Goal: Information Seeking & Learning: Find contact information

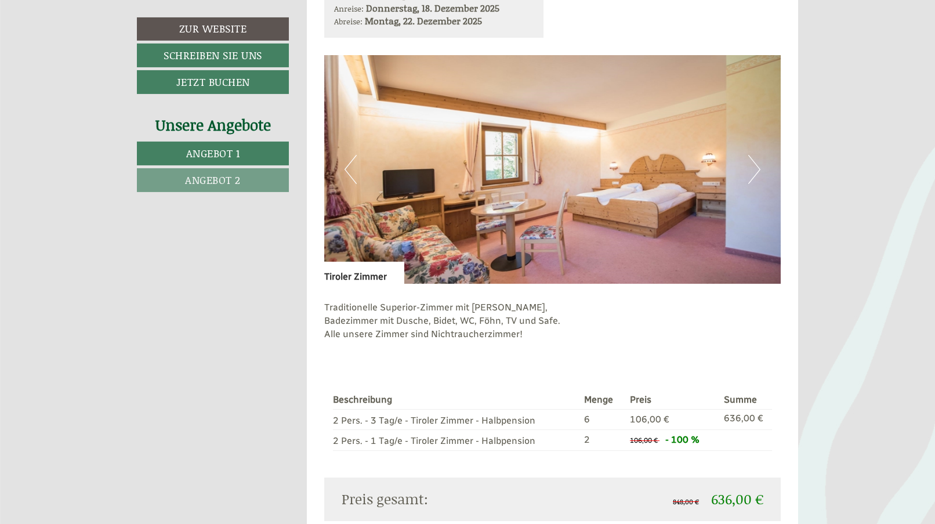
scroll to position [769, 0]
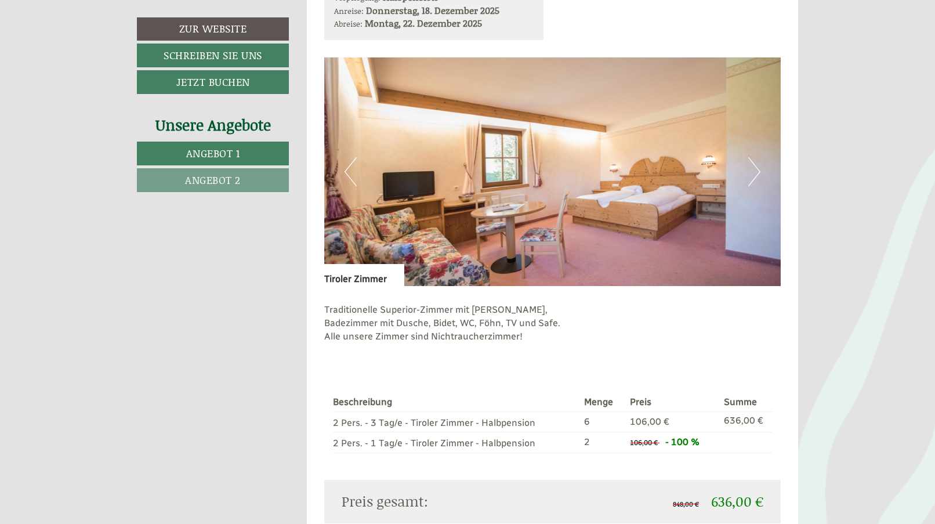
click at [753, 167] on button "Next" at bounding box center [754, 171] width 12 height 29
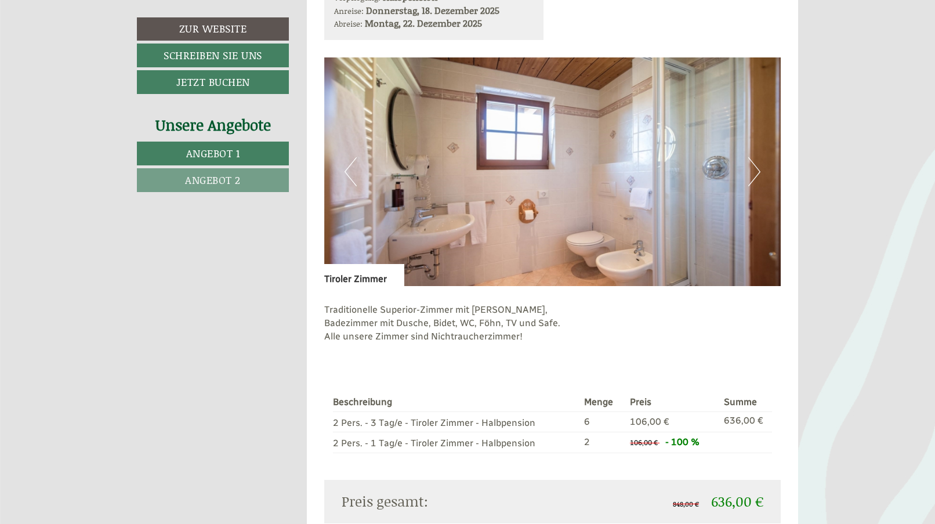
click at [753, 167] on button "Next" at bounding box center [754, 171] width 12 height 29
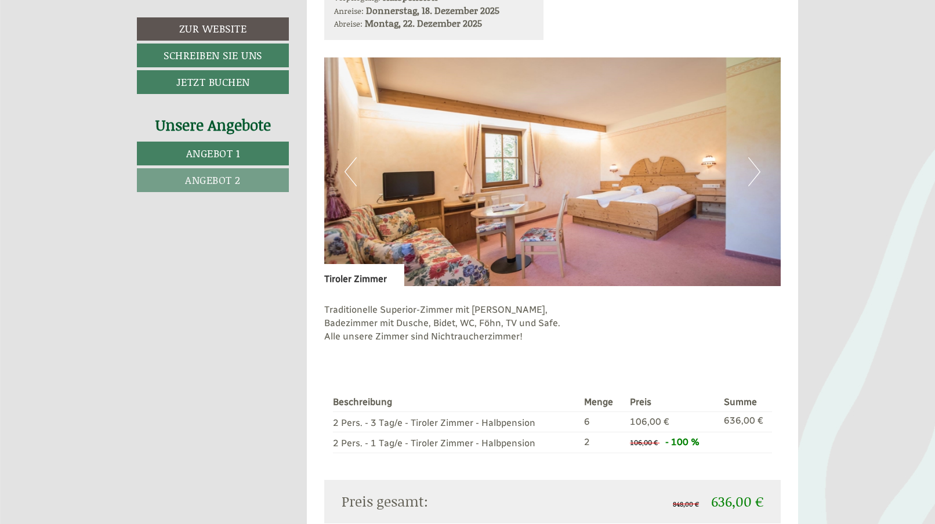
click at [753, 167] on button "Next" at bounding box center [754, 171] width 12 height 29
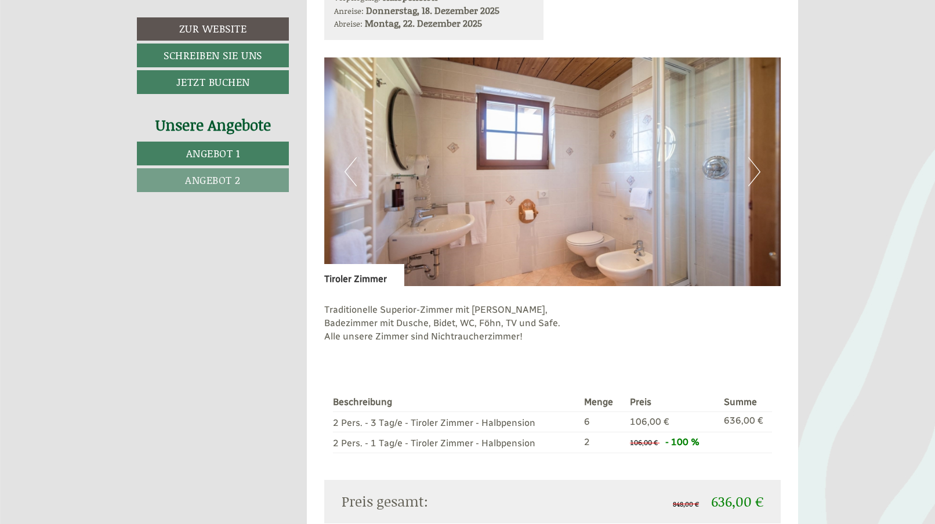
click at [753, 167] on button "Next" at bounding box center [754, 171] width 12 height 29
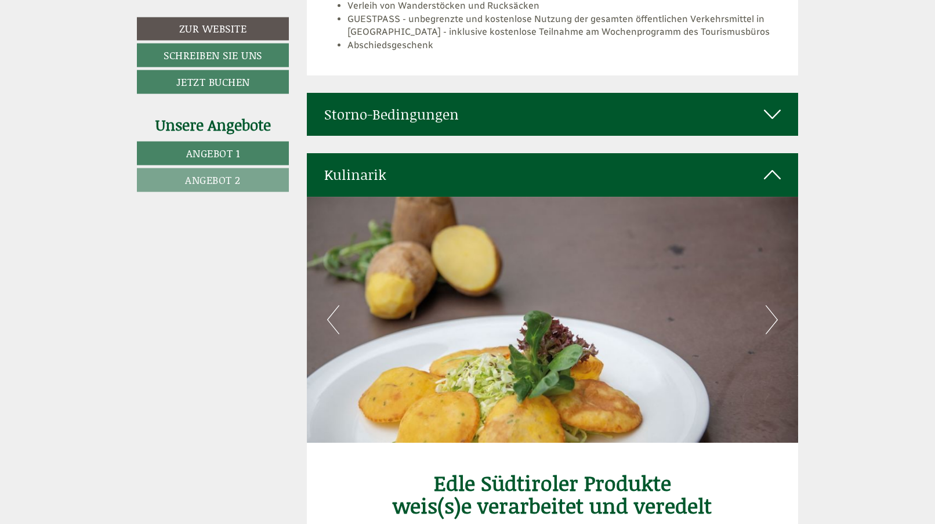
scroll to position [2958, 0]
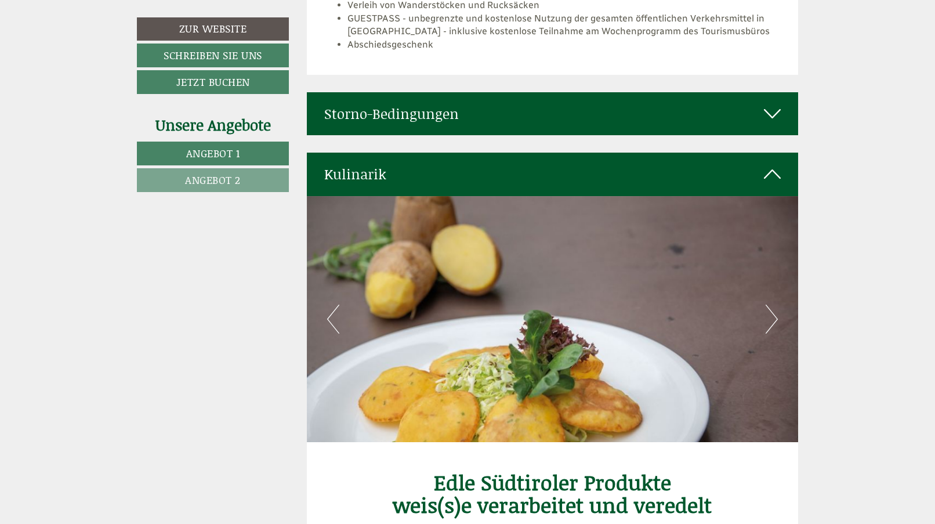
click at [764, 104] on icon at bounding box center [772, 114] width 17 height 20
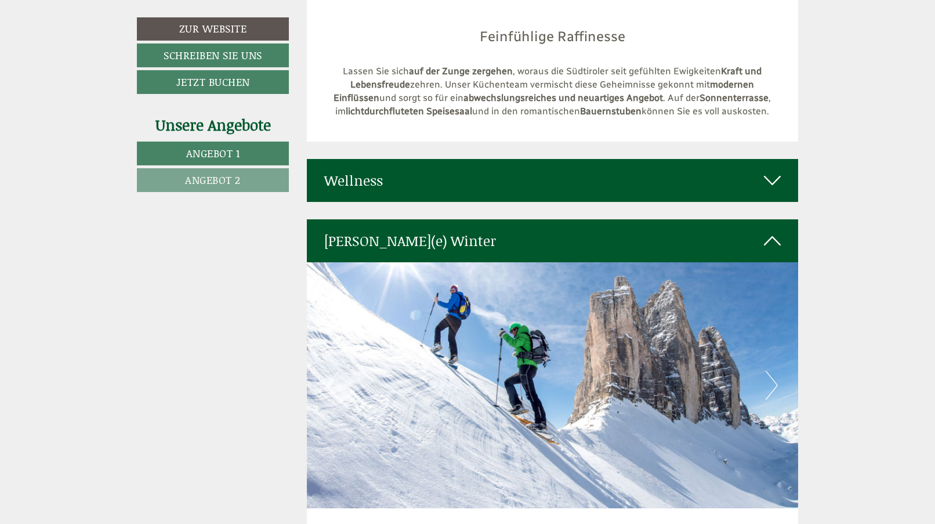
scroll to position [3905, 0]
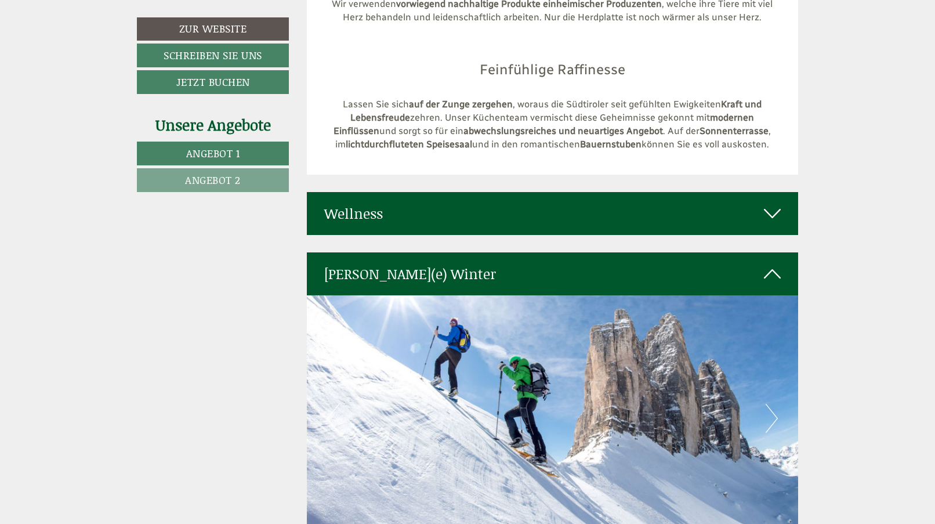
click at [765, 223] on icon at bounding box center [772, 214] width 17 height 20
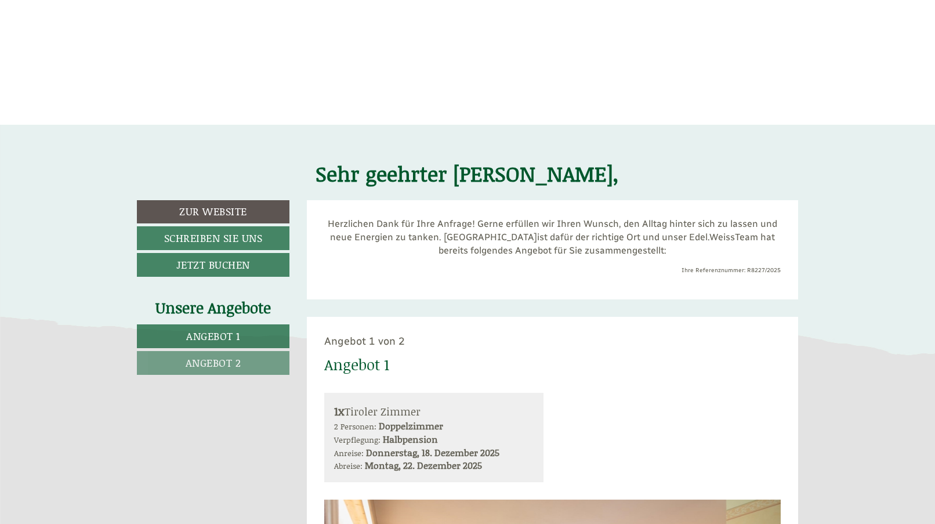
scroll to position [0, 0]
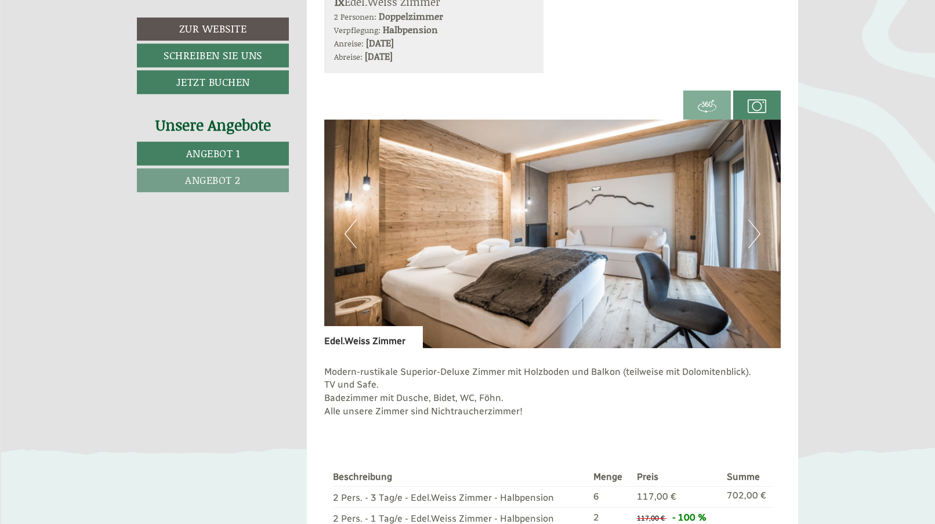
scroll to position [1420, 0]
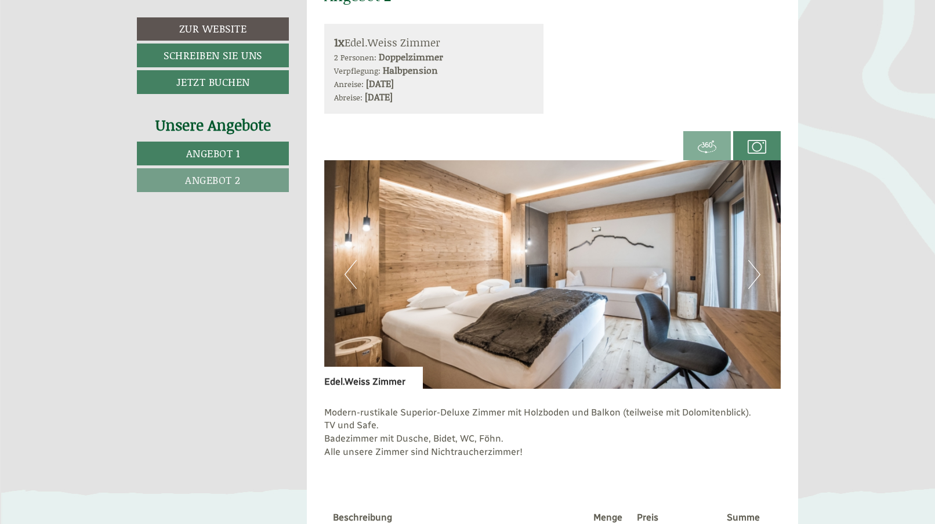
click at [754, 285] on button "Next" at bounding box center [754, 274] width 12 height 29
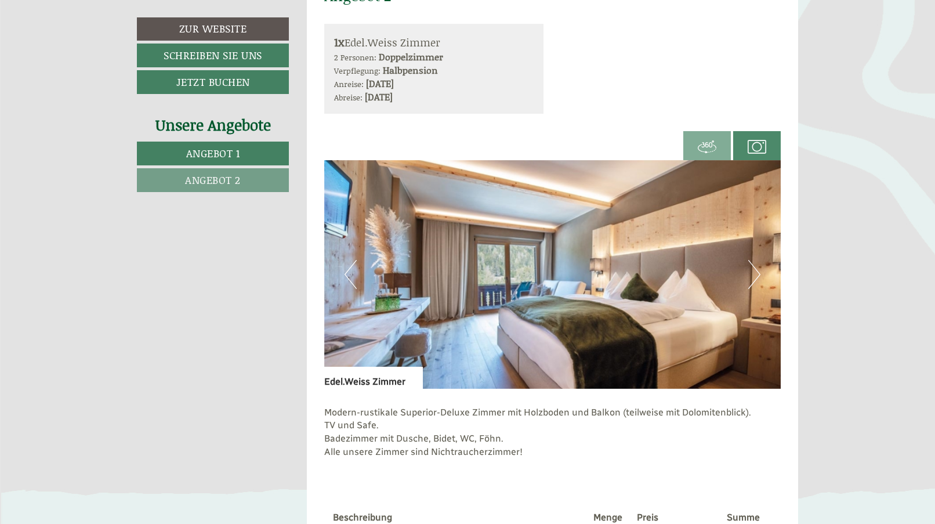
click at [755, 280] on button "Next" at bounding box center [754, 274] width 12 height 29
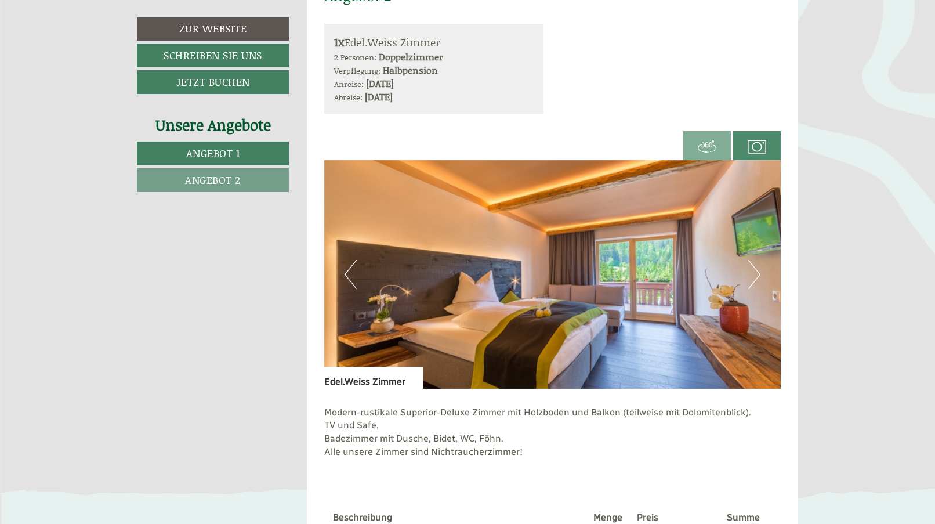
click at [755, 280] on button "Next" at bounding box center [754, 274] width 12 height 29
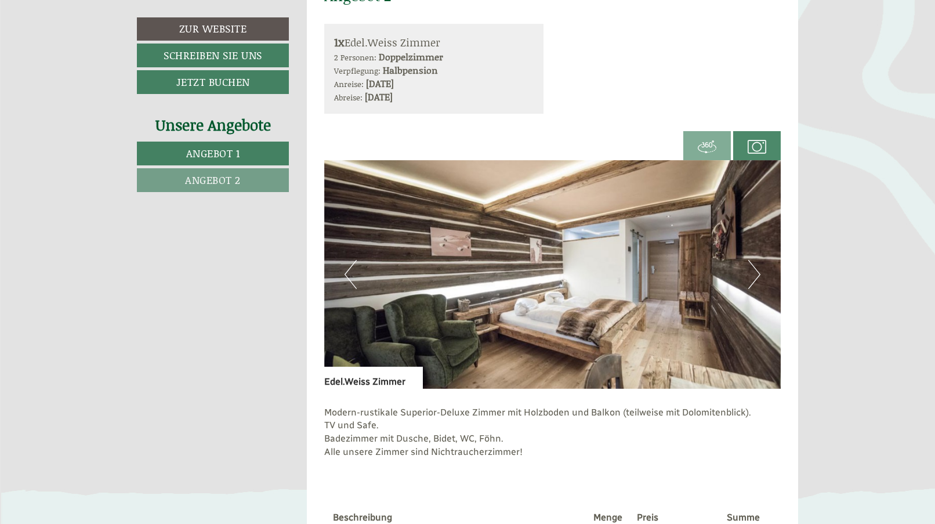
click at [755, 280] on button "Next" at bounding box center [754, 274] width 12 height 29
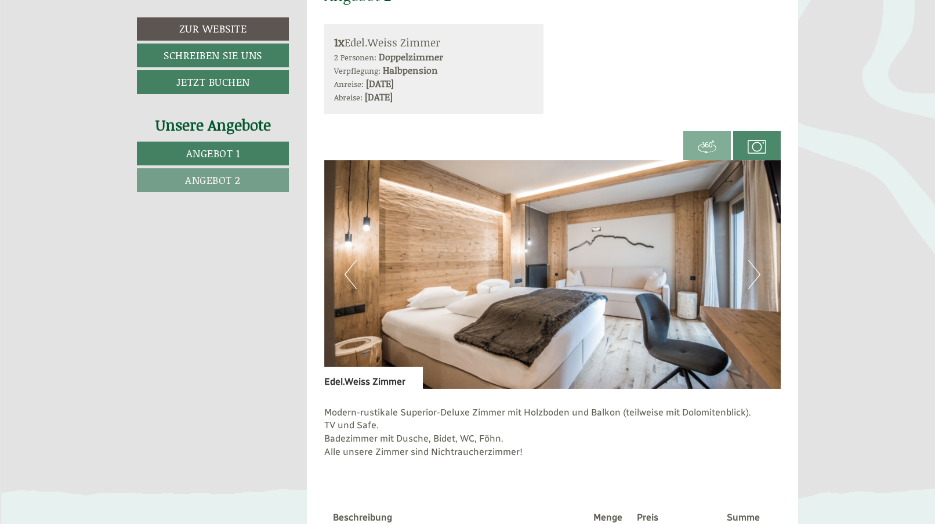
click at [755, 280] on button "Next" at bounding box center [754, 274] width 12 height 29
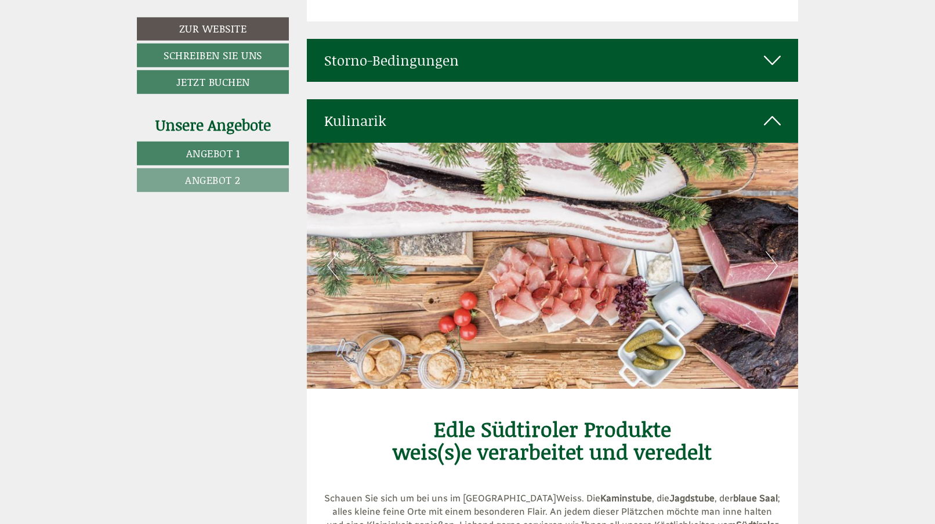
scroll to position [3017, 0]
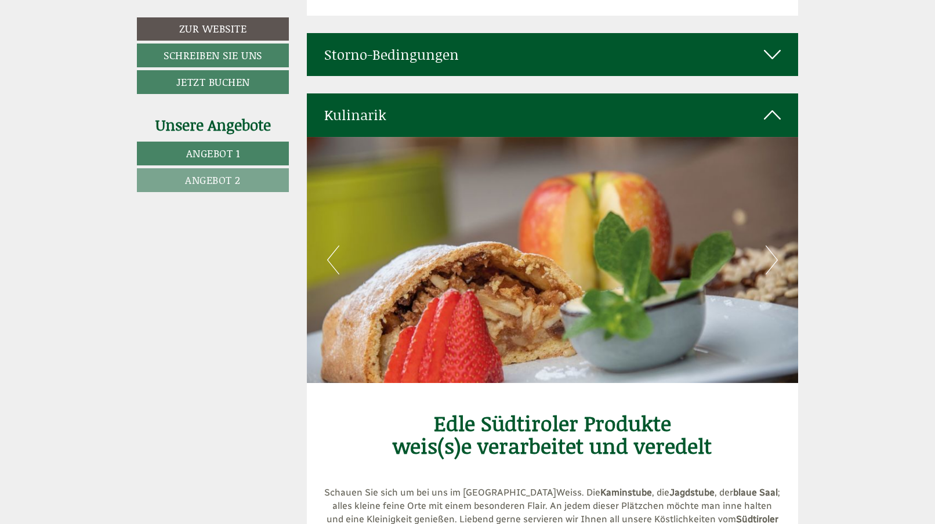
click at [779, 105] on icon at bounding box center [772, 115] width 17 height 20
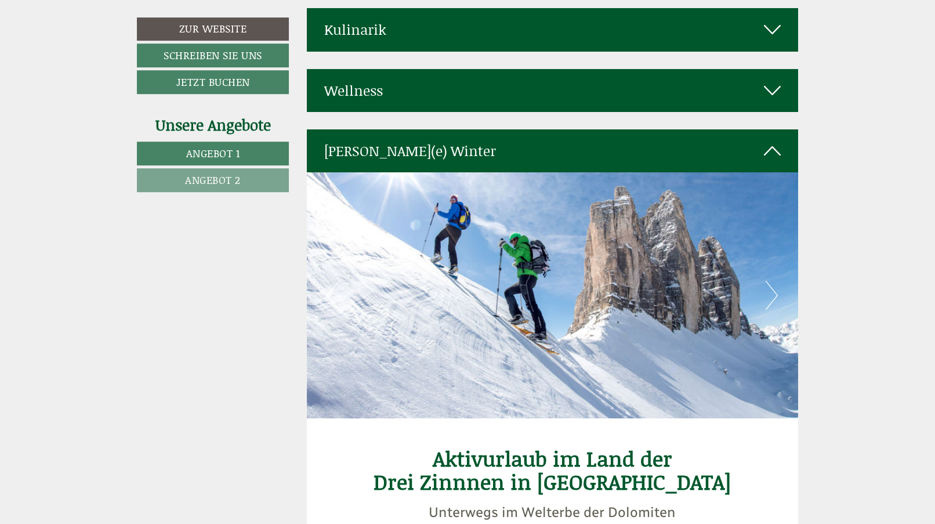
scroll to position [3136, 0]
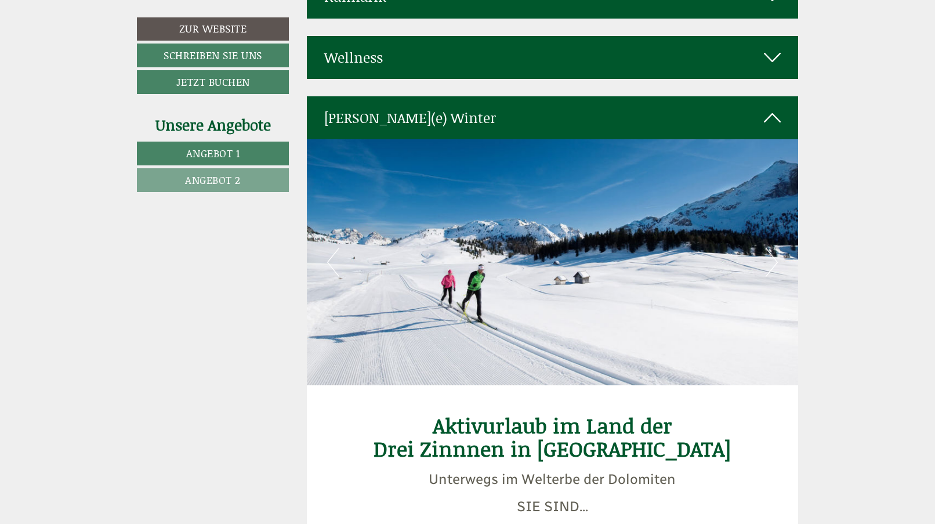
click at [763, 110] on div "[PERSON_NAME](e) Winter" at bounding box center [553, 117] width 492 height 43
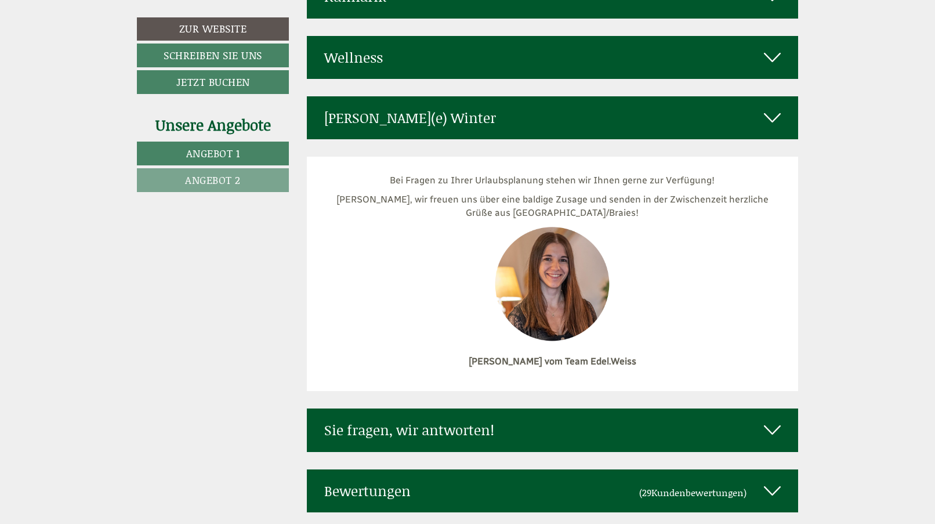
click at [763, 110] on div "[PERSON_NAME](e) Winter" at bounding box center [553, 117] width 492 height 43
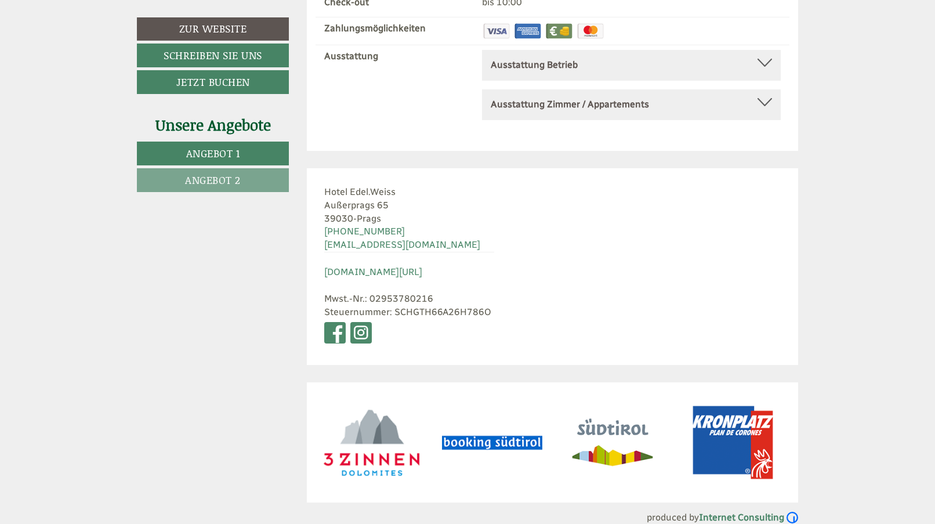
scroll to position [4391, 0]
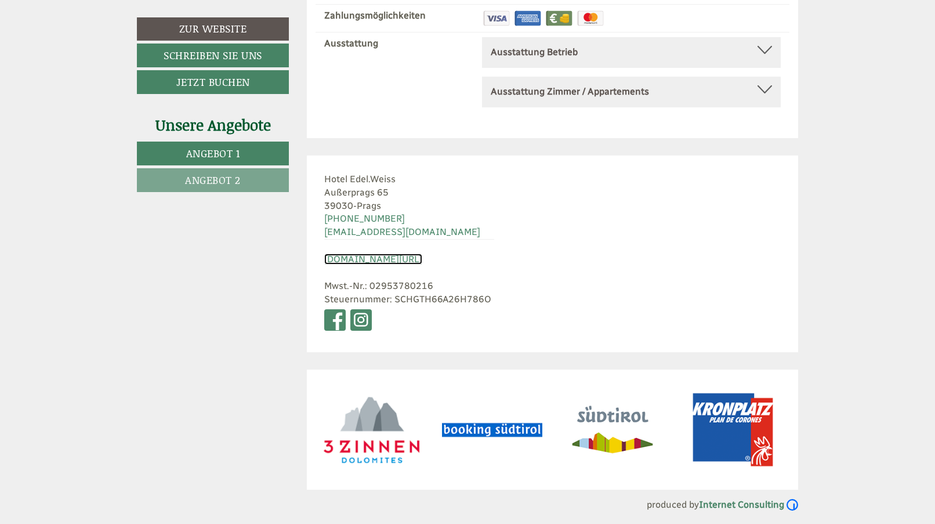
click at [399, 256] on link "[DOMAIN_NAME][URL]" at bounding box center [373, 258] width 98 height 11
